Goal: Task Accomplishment & Management: Manage account settings

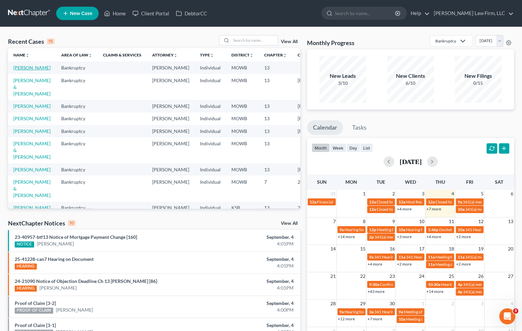
click at [21, 67] on link "[PERSON_NAME]" at bounding box center [31, 68] width 37 height 6
select select "0"
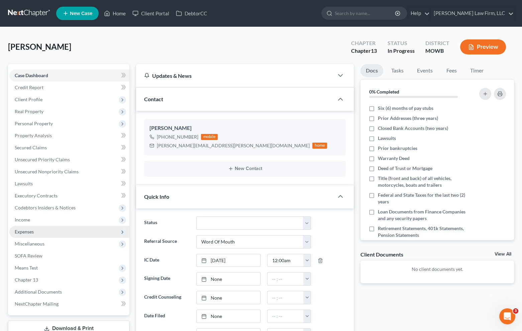
click at [47, 228] on span "Expenses" at bounding box center [69, 232] width 120 height 12
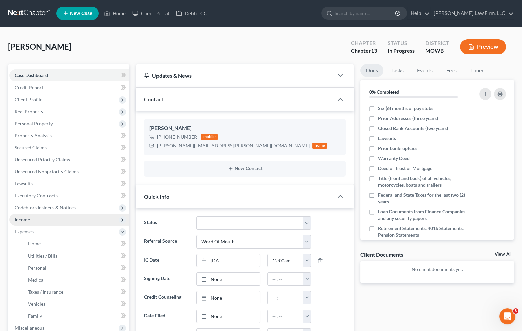
click at [45, 221] on span "Income" at bounding box center [69, 220] width 120 height 12
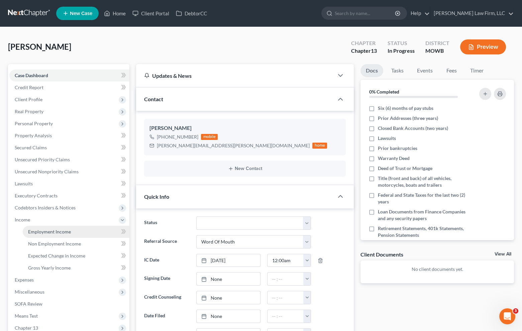
click at [45, 230] on span "Employment Income" at bounding box center [49, 232] width 43 height 6
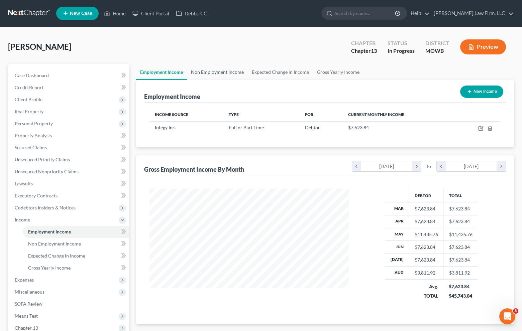
scroll to position [119, 212]
click at [29, 18] on link at bounding box center [29, 13] width 43 height 12
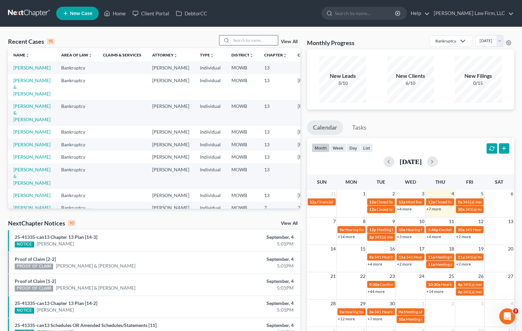
click at [246, 43] on input "search" at bounding box center [254, 40] width 47 height 10
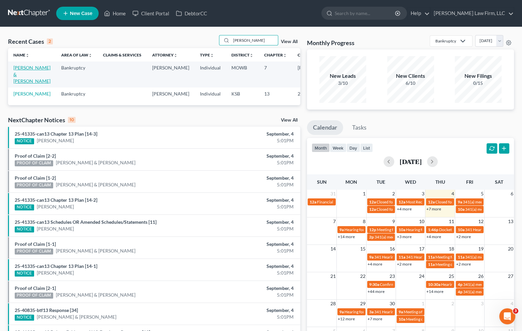
type input "[PERSON_NAME]"
click at [24, 77] on link "[PERSON_NAME] & [PERSON_NAME]" at bounding box center [31, 74] width 37 height 19
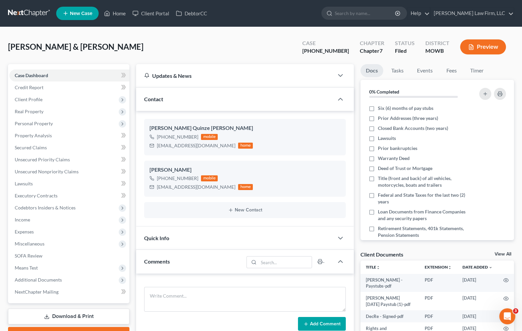
click at [195, 32] on div "[PERSON_NAME] & [PERSON_NAME] Upgraded Case [PHONE_NUMBER] Chapter Chapter 7 St…" at bounding box center [261, 312] width 522 height 570
drag, startPoint x: 185, startPoint y: 32, endPoint x: 184, endPoint y: 37, distance: 4.4
click at [184, 32] on div "[PERSON_NAME] & [PERSON_NAME] Upgraded Case [PHONE_NUMBER] Chapter Chapter 7 St…" at bounding box center [261, 312] width 522 height 570
